Goal: Task Accomplishment & Management: Use online tool/utility

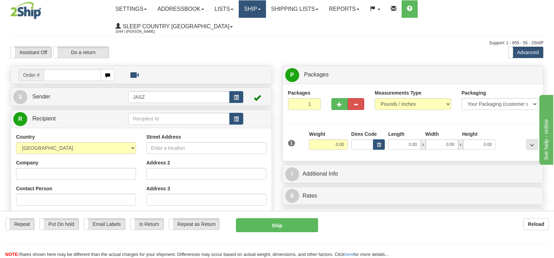
click at [266, 10] on link "Ship" at bounding box center [252, 8] width 27 height 17
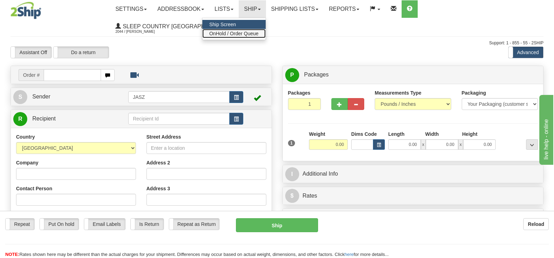
click at [259, 36] on span "OnHold / Order Queue" at bounding box center [233, 34] width 49 height 6
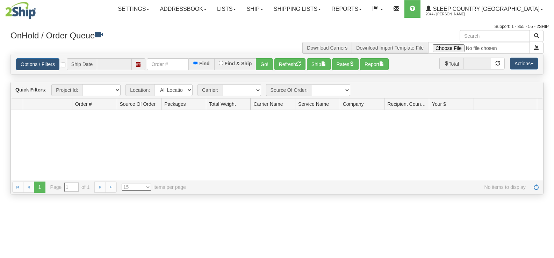
type input "[DATE]"
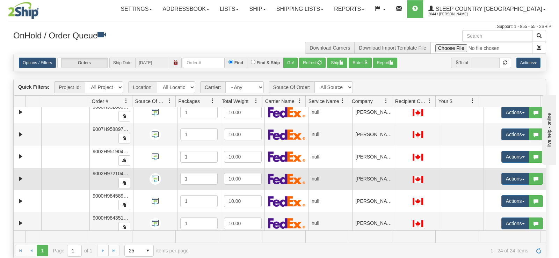
scroll to position [175, 0]
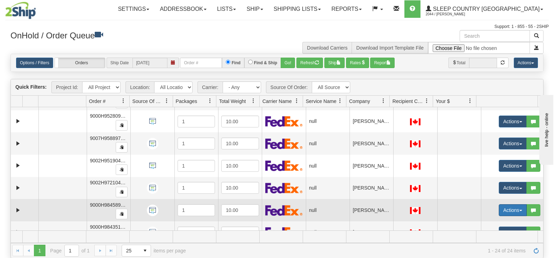
click at [504, 209] on button "Actions" at bounding box center [513, 210] width 28 height 12
click at [493, 221] on link "Open" at bounding box center [496, 223] width 60 height 9
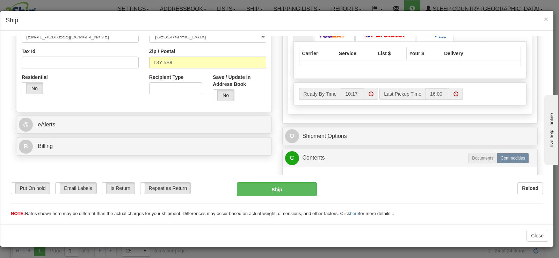
scroll to position [210, 0]
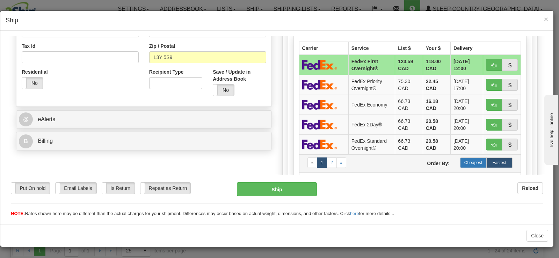
click at [460, 163] on label "Cheapest" at bounding box center [473, 162] width 26 height 10
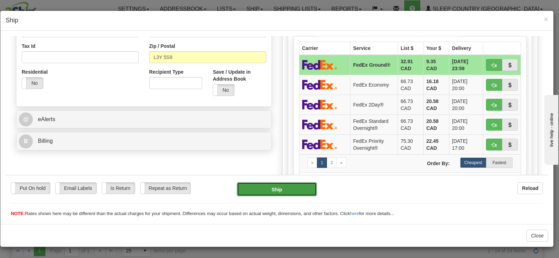
click at [278, 183] on button "Ship" at bounding box center [277, 189] width 80 height 14
type input "92"
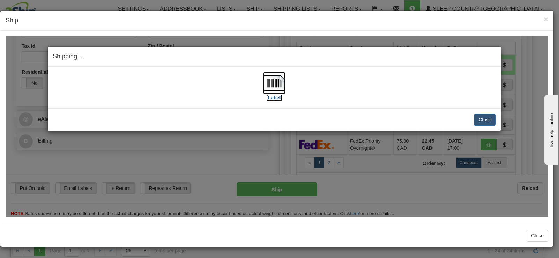
click at [274, 82] on img at bounding box center [274, 83] width 22 height 22
click at [486, 121] on button "Close" at bounding box center [485, 120] width 22 height 12
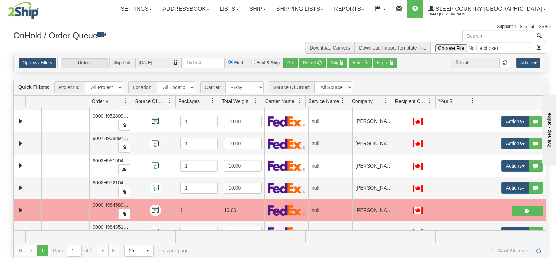
scroll to position [271, 0]
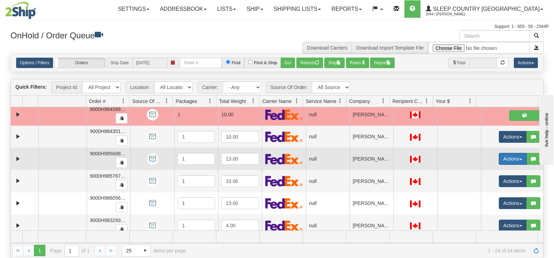
click at [499, 159] on button "Actions" at bounding box center [513, 159] width 28 height 12
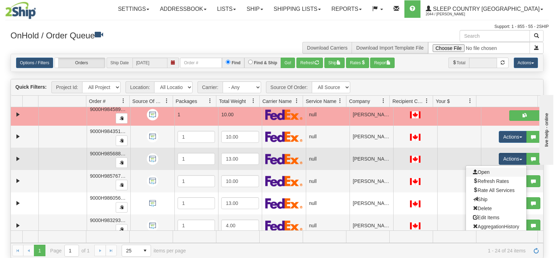
click at [492, 174] on link "Open" at bounding box center [496, 172] width 60 height 9
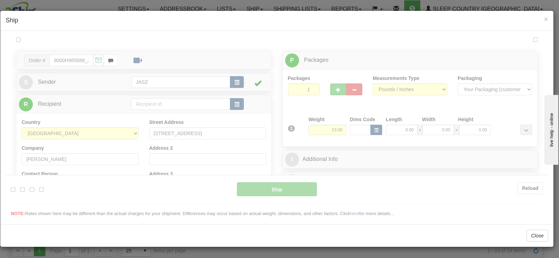
scroll to position [0, 0]
type input "10:18"
type input "16:00"
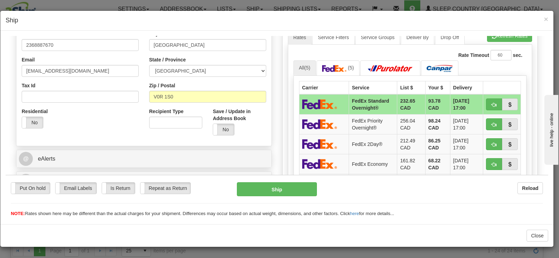
scroll to position [210, 0]
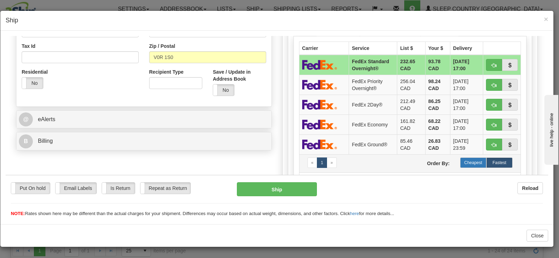
click at [474, 158] on label "Cheapest" at bounding box center [473, 162] width 26 height 10
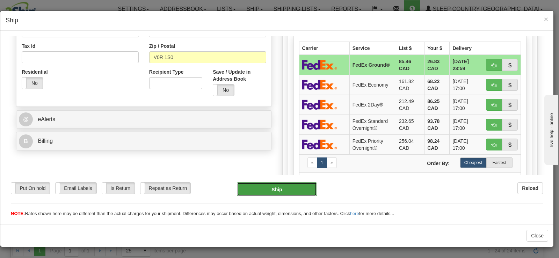
click at [263, 189] on button "Ship" at bounding box center [277, 189] width 80 height 14
type input "92"
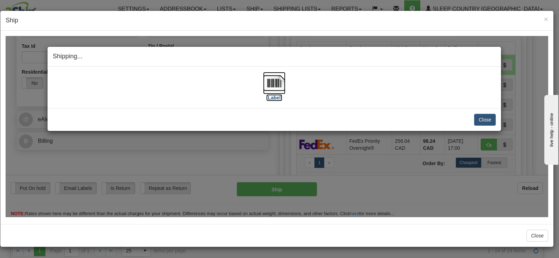
click at [270, 90] on img at bounding box center [274, 83] width 22 height 22
click at [484, 117] on button "Close" at bounding box center [485, 120] width 22 height 12
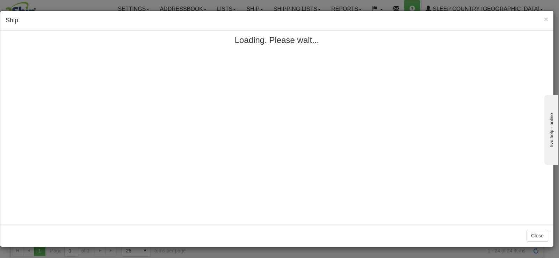
scroll to position [0, 0]
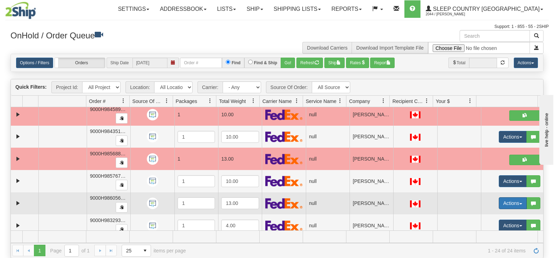
click at [499, 204] on button "Actions" at bounding box center [513, 203] width 28 height 12
click at [478, 216] on span "Open" at bounding box center [481, 217] width 17 height 6
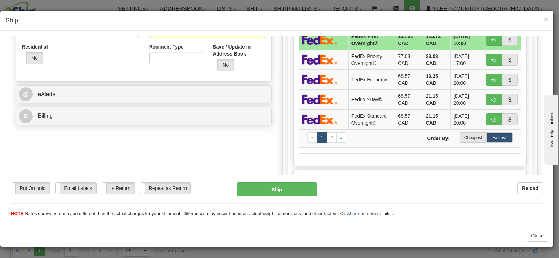
scroll to position [238, 0]
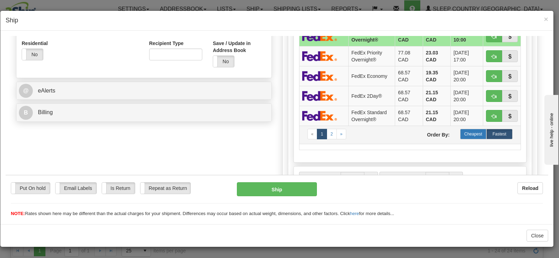
click at [468, 135] on label "Cheapest" at bounding box center [473, 134] width 26 height 10
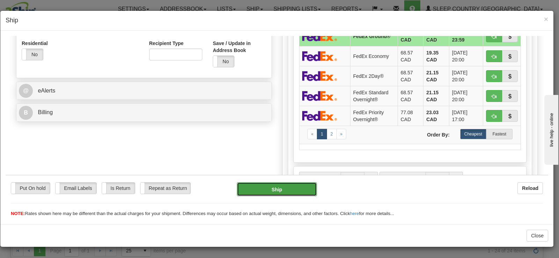
click at [282, 184] on button "Ship" at bounding box center [277, 189] width 80 height 14
type input "92"
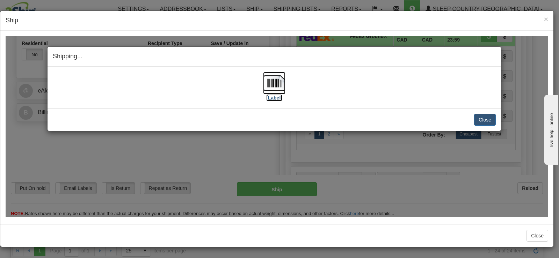
click at [274, 91] on img at bounding box center [274, 83] width 22 height 22
click at [480, 122] on button "Close" at bounding box center [485, 120] width 22 height 12
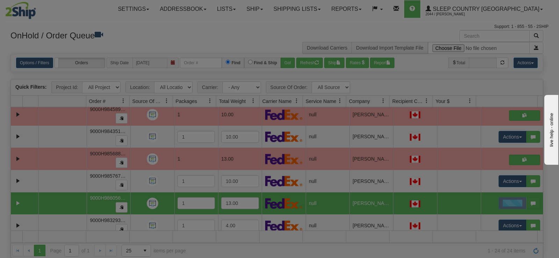
scroll to position [0, 0]
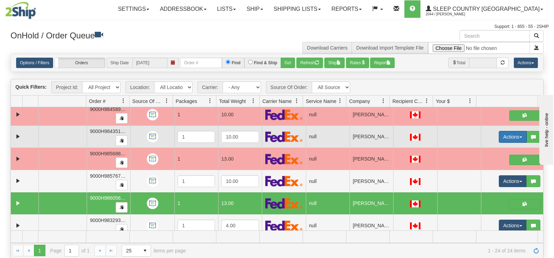
click at [509, 138] on button "Actions" at bounding box center [513, 137] width 28 height 12
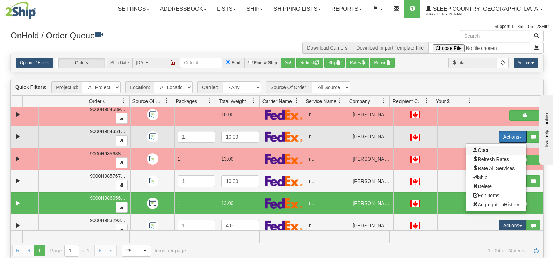
click at [481, 151] on span "Open" at bounding box center [481, 151] width 17 height 6
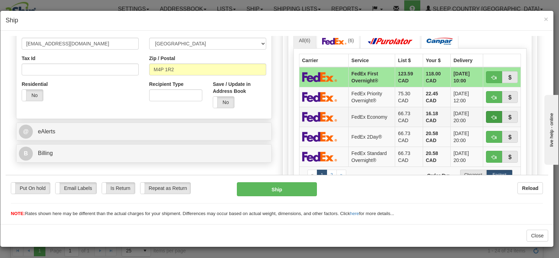
scroll to position [210, 0]
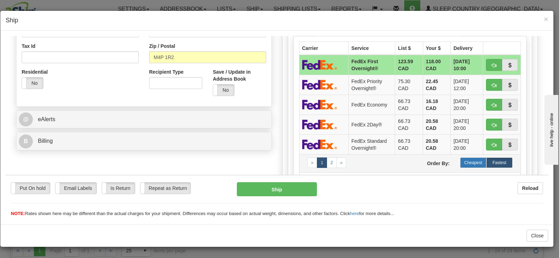
click at [470, 161] on label "Cheapest" at bounding box center [473, 162] width 26 height 10
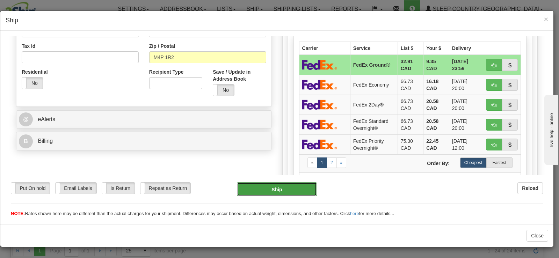
click at [301, 189] on button "Ship" at bounding box center [277, 189] width 80 height 14
type input "92"
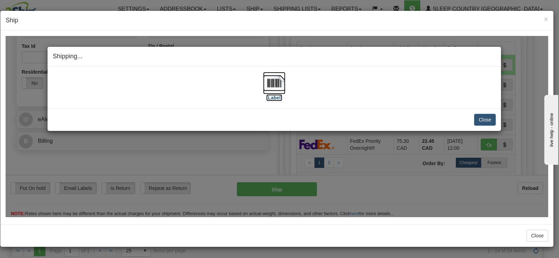
click at [277, 77] on img at bounding box center [274, 83] width 22 height 22
click at [483, 118] on button "Close" at bounding box center [485, 120] width 22 height 12
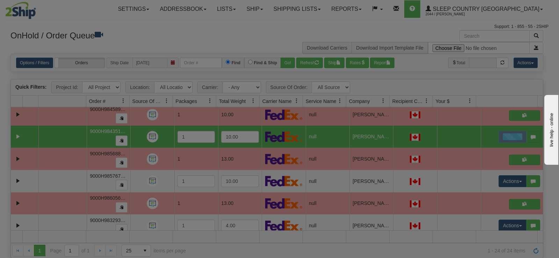
scroll to position [0, 0]
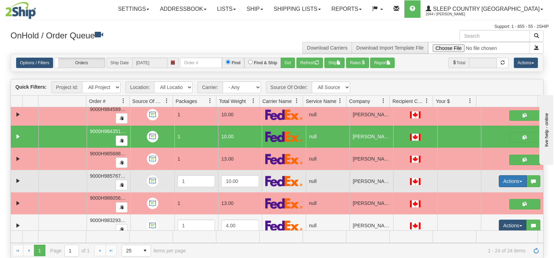
click at [499, 177] on button "Actions" at bounding box center [513, 181] width 28 height 12
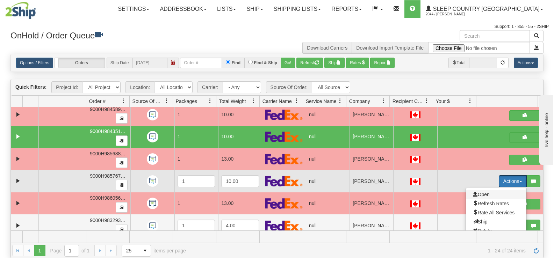
click at [474, 197] on span "Open" at bounding box center [481, 195] width 17 height 6
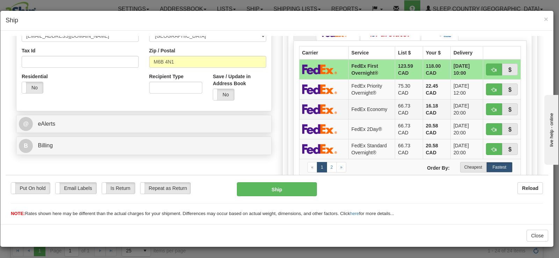
scroll to position [210, 0]
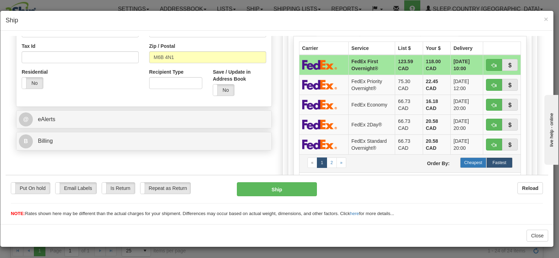
click at [471, 160] on label "Cheapest" at bounding box center [473, 162] width 26 height 10
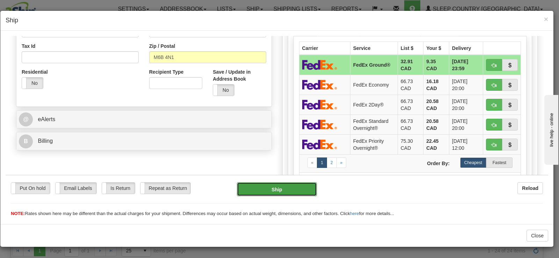
click at [298, 190] on button "Ship" at bounding box center [277, 189] width 80 height 14
type input "92"
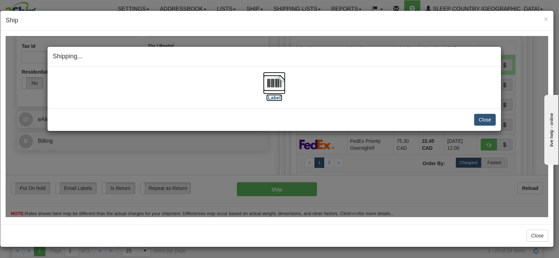
click at [267, 88] on img at bounding box center [274, 83] width 22 height 22
click at [489, 120] on button "Close" at bounding box center [485, 120] width 22 height 12
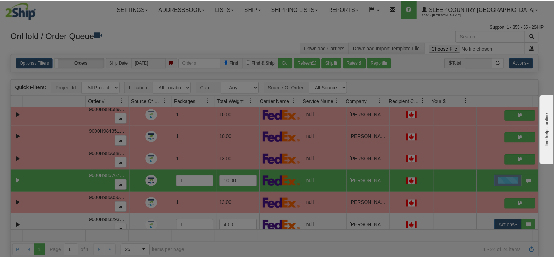
scroll to position [0, 0]
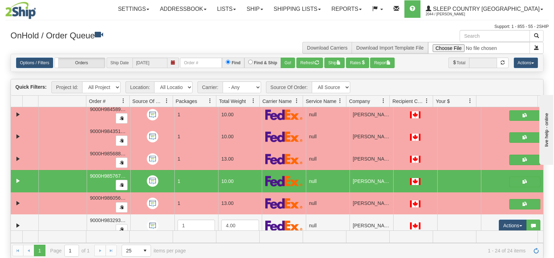
drag, startPoint x: 194, startPoint y: 36, endPoint x: 195, endPoint y: 46, distance: 10.9
click at [194, 37] on h3 "OnHold / Order Queue" at bounding box center [140, 35] width 261 height 10
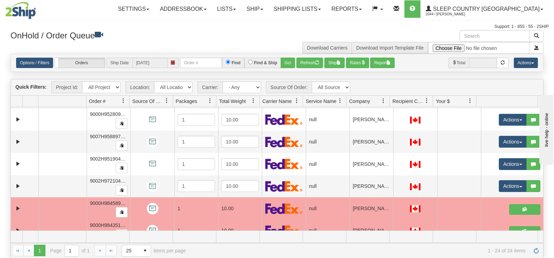
scroll to position [146, 0]
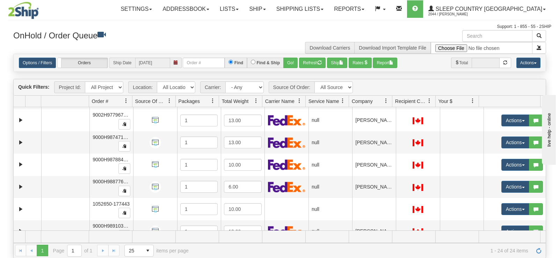
scroll to position [410, 0]
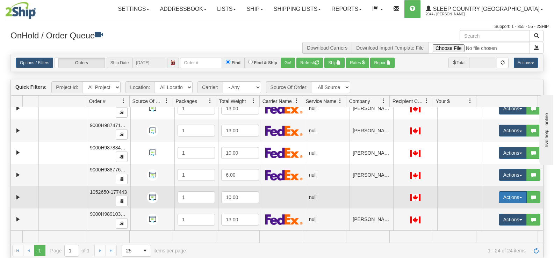
click at [503, 198] on button "Actions" at bounding box center [513, 198] width 28 height 12
click at [487, 211] on link "Open" at bounding box center [496, 210] width 60 height 9
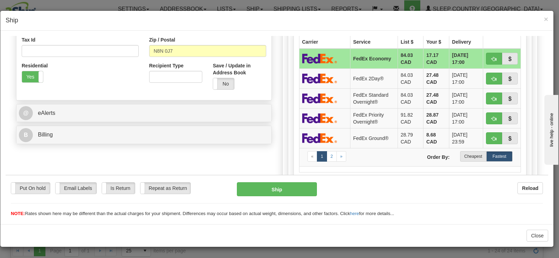
scroll to position [224, 0]
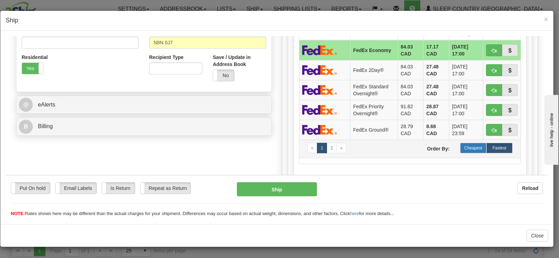
click at [460, 147] on label "Cheapest" at bounding box center [473, 148] width 26 height 10
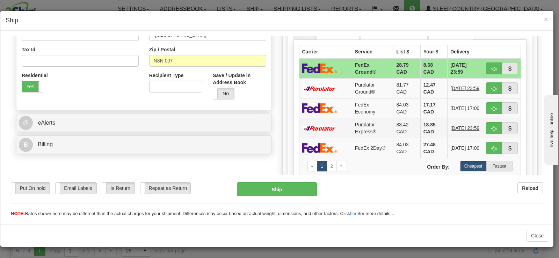
scroll to position [189, 0]
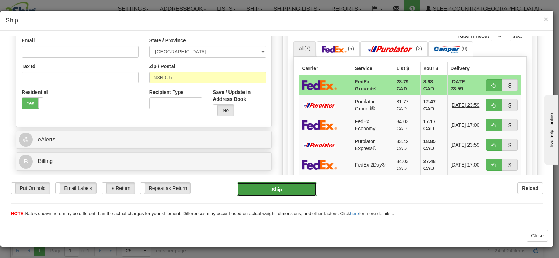
click at [288, 186] on button "Ship" at bounding box center [277, 189] width 80 height 14
type input "92"
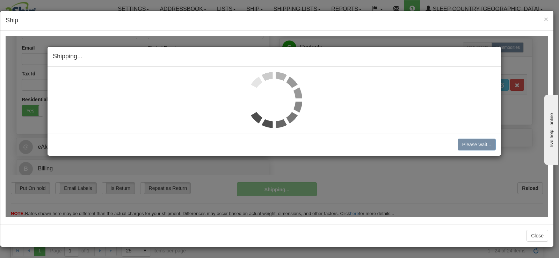
scroll to position [182, 0]
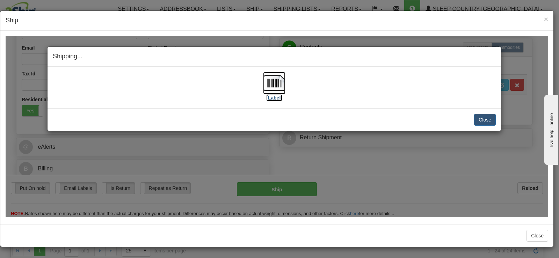
click at [274, 87] on img at bounding box center [274, 83] width 22 height 22
click at [486, 119] on button "Close" at bounding box center [485, 120] width 22 height 12
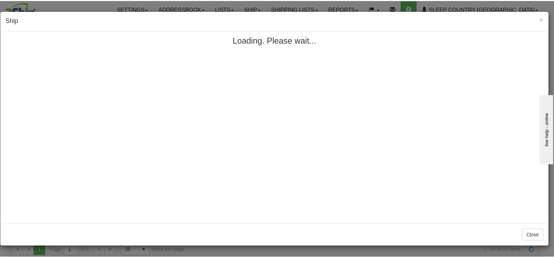
scroll to position [0, 0]
